Goal: Transaction & Acquisition: Purchase product/service

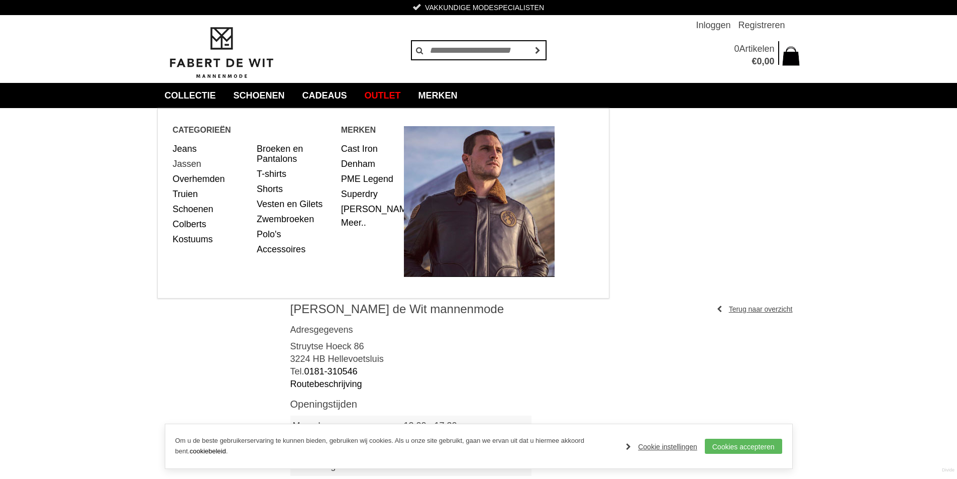
click at [193, 161] on link "Jassen" at bounding box center [211, 163] width 77 height 15
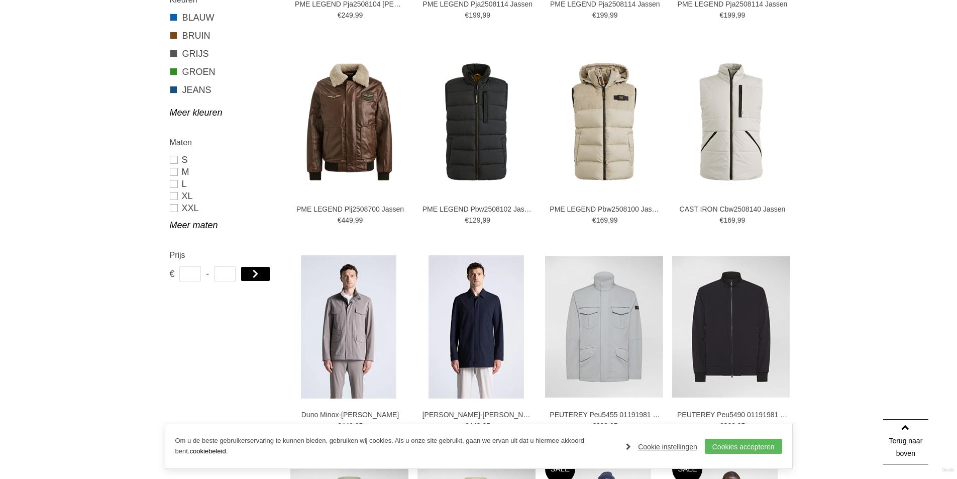
scroll to position [502, 0]
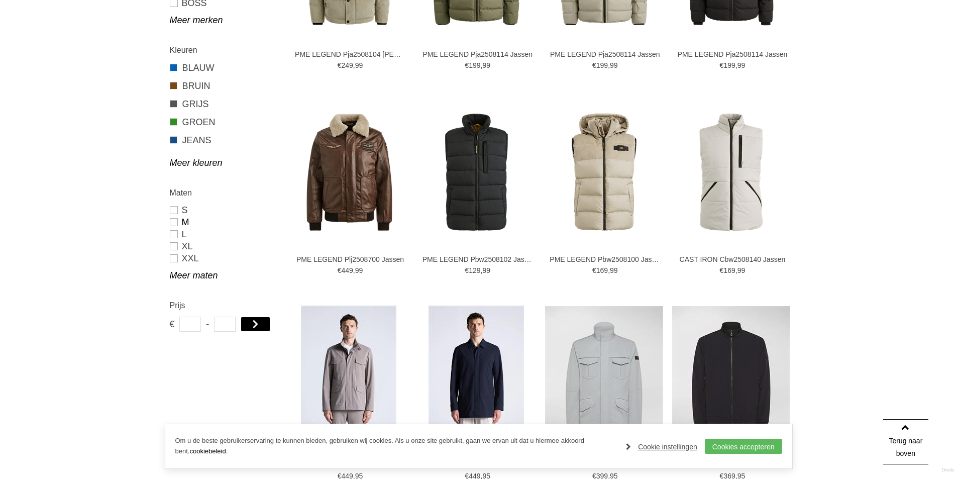
click at [172, 222] on link "M" at bounding box center [224, 222] width 108 height 12
type input "***"
